Goal: Information Seeking & Learning: Find specific fact

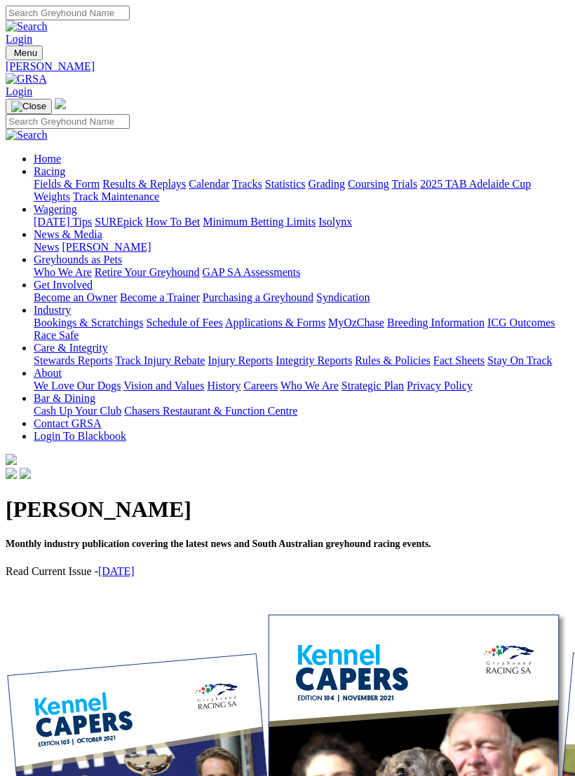
click at [11, 56] on img "Toggle navigation" at bounding box center [11, 56] width 0 height 0
click at [65, 165] on link "Racing" at bounding box center [50, 171] width 32 height 12
click at [100, 186] on link "Fields & Form" at bounding box center [67, 184] width 66 height 12
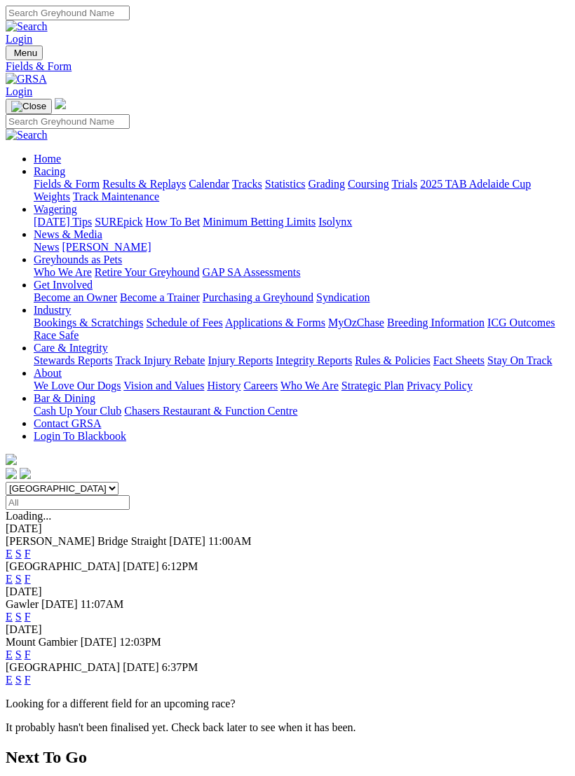
type input "Sunday, 28 Sep 2025"
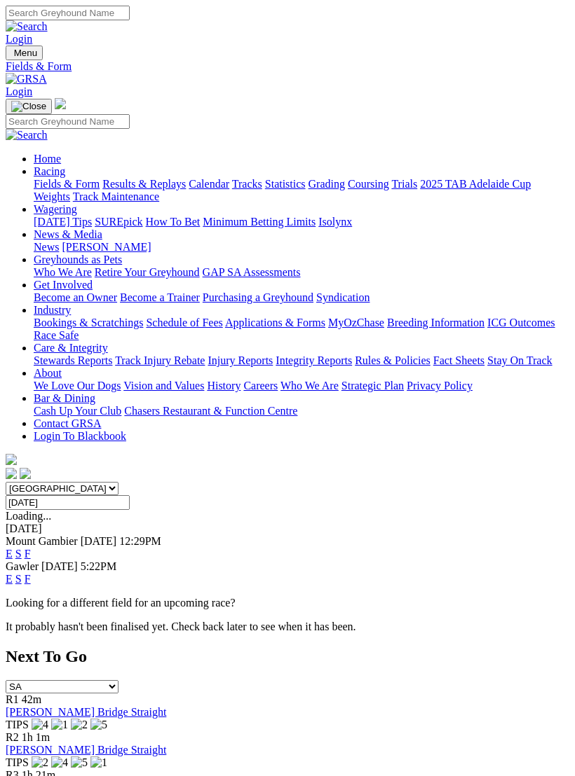
click at [31, 548] on link "F" at bounding box center [28, 554] width 6 height 12
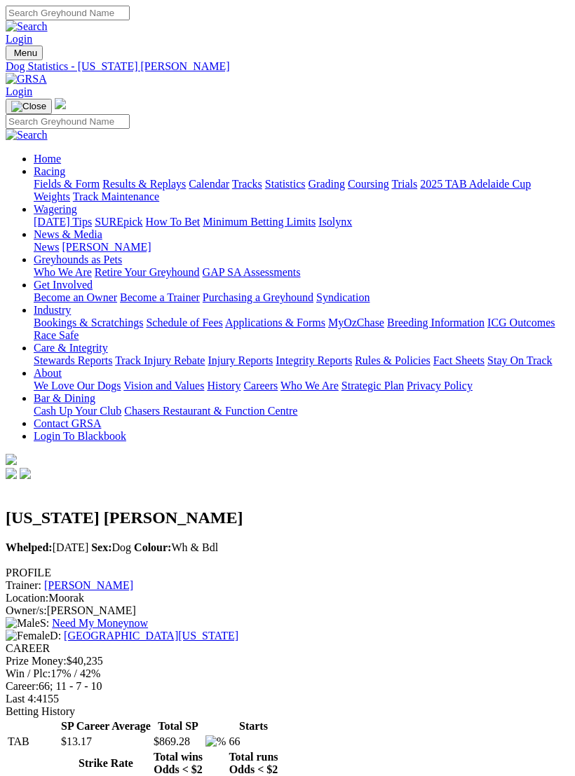
click at [146, 509] on h2 "[US_STATE] [PERSON_NAME]" at bounding box center [287, 518] width 563 height 19
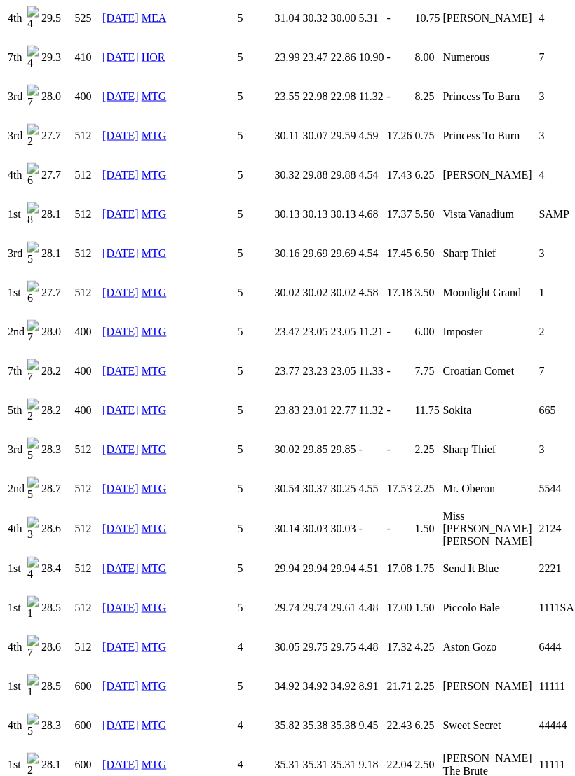
scroll to position [2533, 0]
